Goal: Task Accomplishment & Management: Use online tool/utility

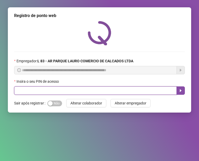
click at [82, 89] on input "text" at bounding box center [95, 91] width 163 height 8
type input "*"
type input "*****"
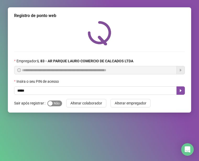
click at [51, 103] on div "button" at bounding box center [50, 103] width 5 height 5
click at [184, 90] on button "button" at bounding box center [181, 91] width 8 height 8
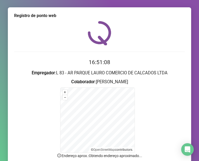
scroll to position [44, 0]
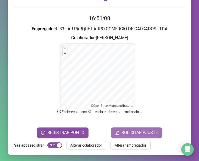
click at [138, 131] on span "SOLICITAR AJUSTE" at bounding box center [140, 133] width 36 height 6
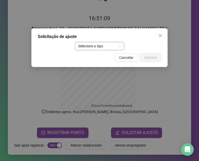
click at [103, 43] on span "Selecione o tipo" at bounding box center [99, 46] width 43 height 8
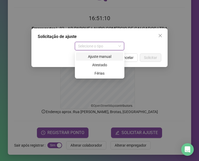
click at [103, 53] on div "Ajuste manual" at bounding box center [99, 56] width 47 height 8
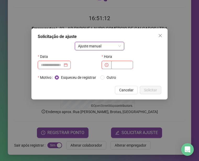
click at [63, 66] on input at bounding box center [52, 65] width 22 height 6
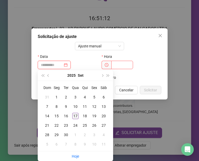
type input "**********"
click at [77, 116] on div "17" at bounding box center [75, 116] width 6 height 6
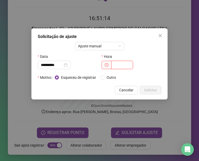
click at [126, 62] on input "text" at bounding box center [122, 65] width 22 height 8
type input "*****"
click at [146, 90] on span "Solicitar" at bounding box center [150, 90] width 13 height 6
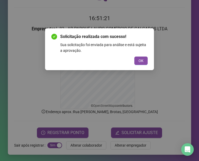
click at [141, 60] on span "OK" at bounding box center [141, 61] width 5 height 6
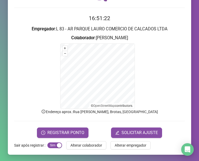
scroll to position [0, 0]
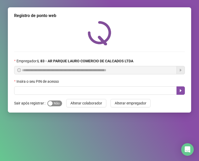
click at [54, 103] on span "Sim Não" at bounding box center [54, 104] width 15 height 6
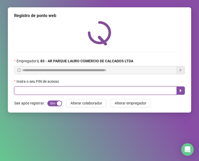
click at [60, 90] on input "text" at bounding box center [95, 91] width 163 height 8
type input "*****"
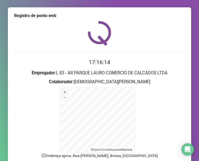
scroll to position [26, 0]
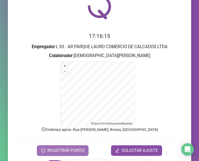
click at [72, 149] on span "REGISTRAR PONTO" at bounding box center [65, 151] width 37 height 6
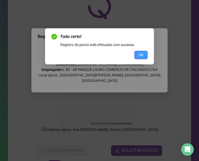
click at [144, 56] on button "OK" at bounding box center [141, 55] width 13 height 8
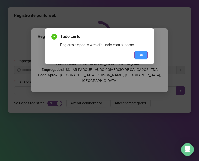
scroll to position [0, 0]
